Goal: Task Accomplishment & Management: Complete application form

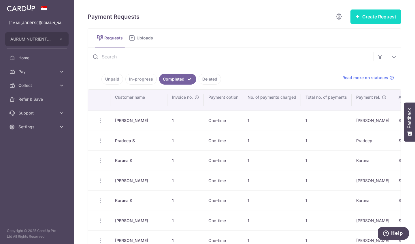
click at [369, 15] on button "Create Request" at bounding box center [376, 17] width 51 height 14
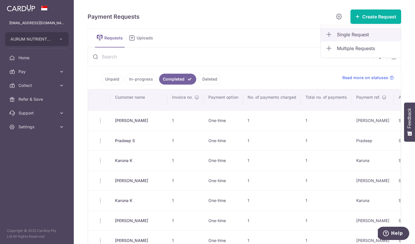
click at [352, 34] on span "Single Request" at bounding box center [366, 34] width 59 height 7
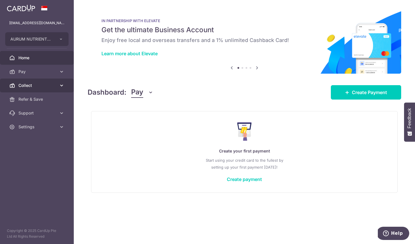
click at [31, 85] on span "Collect" at bounding box center [37, 86] width 38 height 6
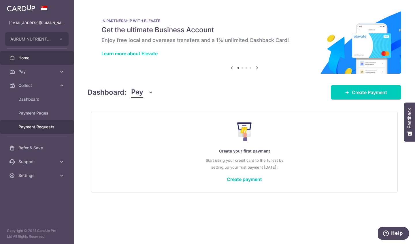
click at [33, 127] on span "Payment Requests" at bounding box center [37, 127] width 38 height 6
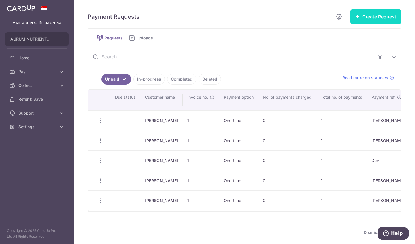
click at [364, 17] on button "Create Request" at bounding box center [376, 17] width 51 height 14
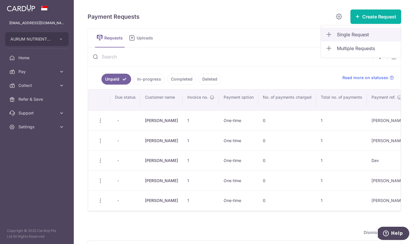
click at [346, 35] on span "Single Request" at bounding box center [366, 34] width 59 height 7
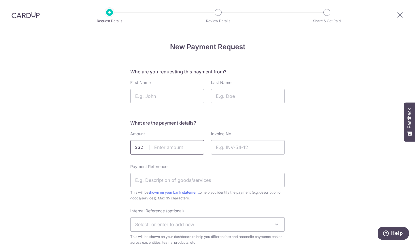
click at [171, 148] on input "text" at bounding box center [167, 147] width 74 height 14
type input "600.50"
click at [225, 149] on input "Invoice No." at bounding box center [248, 147] width 74 height 14
type input "1"
click at [157, 97] on input "First Name" at bounding box center [167, 96] width 74 height 14
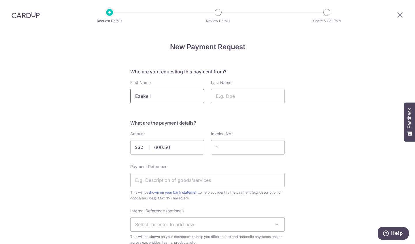
type input "Ezekiel"
drag, startPoint x: 157, startPoint y: 97, endPoint x: 234, endPoint y: 95, distance: 76.2
click at [234, 95] on input "Last Name" at bounding box center [248, 96] width 74 height 14
type input "Q"
click at [198, 180] on input "Payment Reference" at bounding box center [207, 180] width 155 height 14
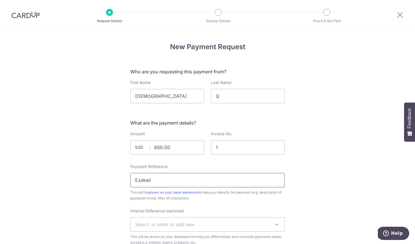
type input "Ezekeil"
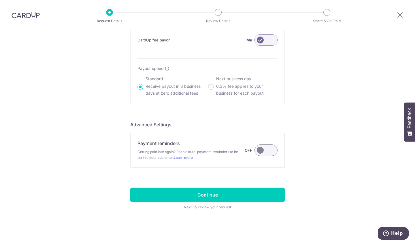
scroll to position [363, 0]
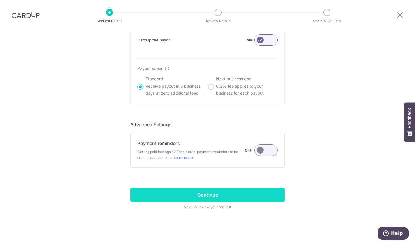
click at [215, 196] on input "Continue" at bounding box center [207, 195] width 155 height 14
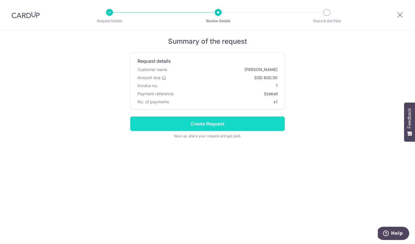
click at [202, 126] on input "Create Request" at bounding box center [207, 124] width 155 height 14
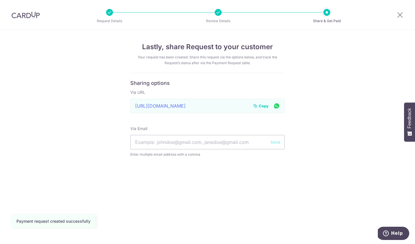
click at [264, 105] on span "Copy" at bounding box center [264, 106] width 10 height 6
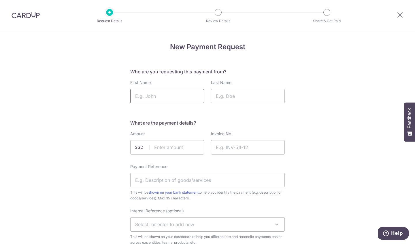
click at [146, 97] on input "First Name" at bounding box center [167, 96] width 74 height 14
type input "[PERSON_NAME]"
click at [254, 92] on input "Last Name" at bounding box center [248, 96] width 74 height 14
type input "s"
type input "S"
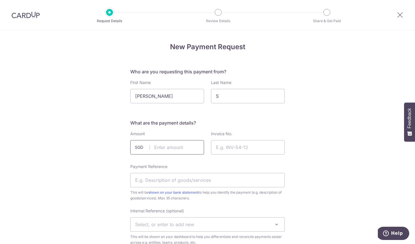
click at [183, 153] on input "text" at bounding box center [167, 147] width 74 height 14
type input "76.30"
click at [248, 149] on input "Invoice No." at bounding box center [248, 147] width 74 height 14
type input "1"
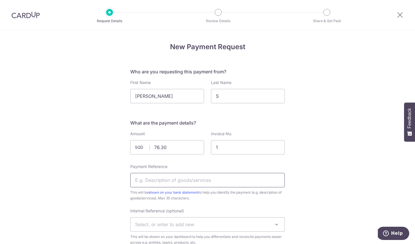
click at [177, 181] on input "Payment Reference" at bounding box center [207, 180] width 155 height 14
type input "Jenny"
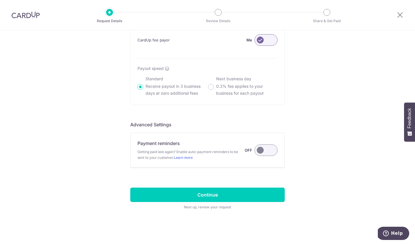
scroll to position [363, 0]
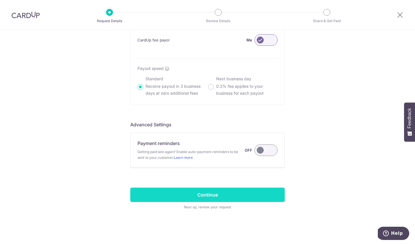
click at [201, 195] on input "Continue" at bounding box center [207, 195] width 155 height 14
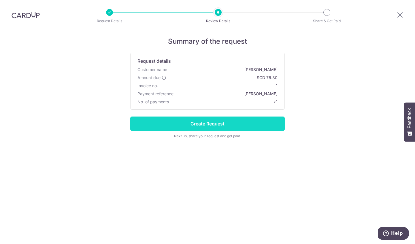
click at [200, 125] on input "Create Request" at bounding box center [207, 124] width 155 height 14
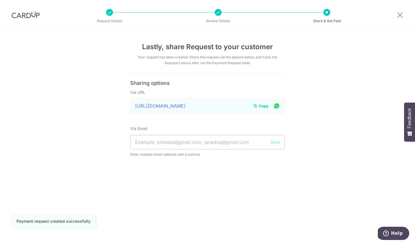
click at [265, 106] on span "Copy" at bounding box center [264, 106] width 10 height 6
